Goal: Task Accomplishment & Management: Manage account settings

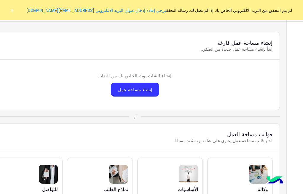
scroll to position [23, 0]
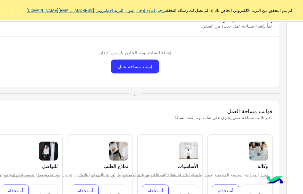
click at [44, 9] on link "يرجى إعادة إدخال عنوان البريد الالكتروني [EMAIL_ADDRESS][DOMAIN_NAME]" at bounding box center [96, 10] width 140 height 5
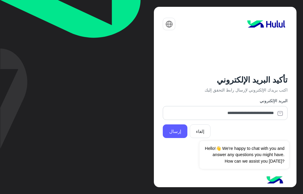
click at [178, 128] on button "إرسال" at bounding box center [175, 132] width 25 height 14
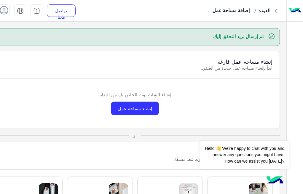
click at [4, 9] on use at bounding box center [4, 10] width 9 height 9
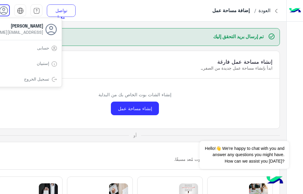
click at [96, 57] on div "إنشاء مساحة عمل فارغة ابدأ بإنشاء مساحة عمل جديدة من الصفر…" at bounding box center [135, 65] width 289 height 28
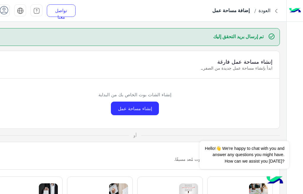
click at [193, 36] on p "تم إرسال بريد التحقق إليك" at bounding box center [129, 36] width 269 height 7
click at [181, 56] on div "إنشاء مساحة عمل فارغة ابدأ بإنشاء مساحة عمل جديدة من الصفر…" at bounding box center [135, 65] width 289 height 28
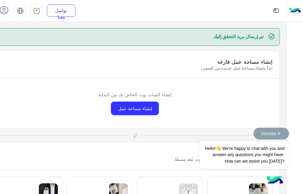
click at [254, 134] on button "Dismiss ✕" at bounding box center [272, 134] width 36 height 12
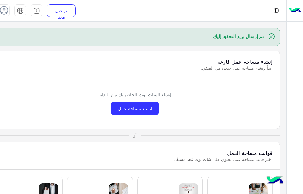
click at [1, 10] on icon at bounding box center [4, 10] width 9 height 9
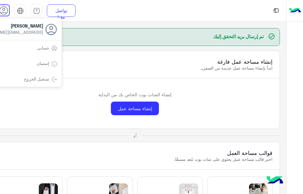
click at [39, 75] on div "تسجيل الخروج" at bounding box center [25, 79] width 74 height 16
click at [58, 96] on div "إنشاء الشات بوت الخاص بك من البداية إنشاء مساحة عمل" at bounding box center [135, 104] width 289 height 50
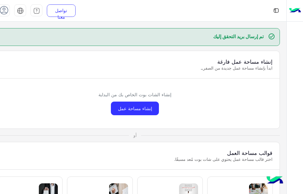
click at [0, 12] on icon at bounding box center [4, 10] width 9 height 9
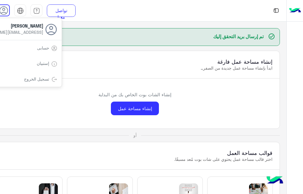
click at [42, 77] on link "تسجيل الخروج" at bounding box center [36, 79] width 25 height 5
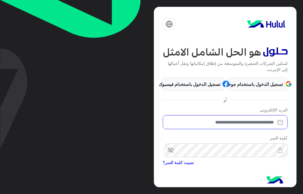
drag, startPoint x: 261, startPoint y: 127, endPoint x: 258, endPoint y: 128, distance: 3.0
click at [261, 128] on input "email" at bounding box center [225, 122] width 125 height 14
type input "**********"
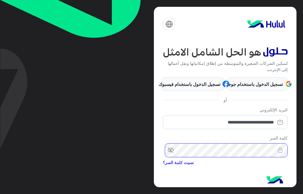
scroll to position [56, 0]
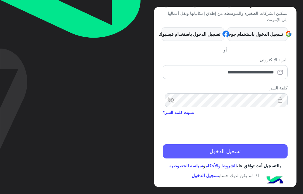
click at [247, 144] on button "تسجيل الدخول" at bounding box center [225, 151] width 125 height 14
